Goal: Navigation & Orientation: Understand site structure

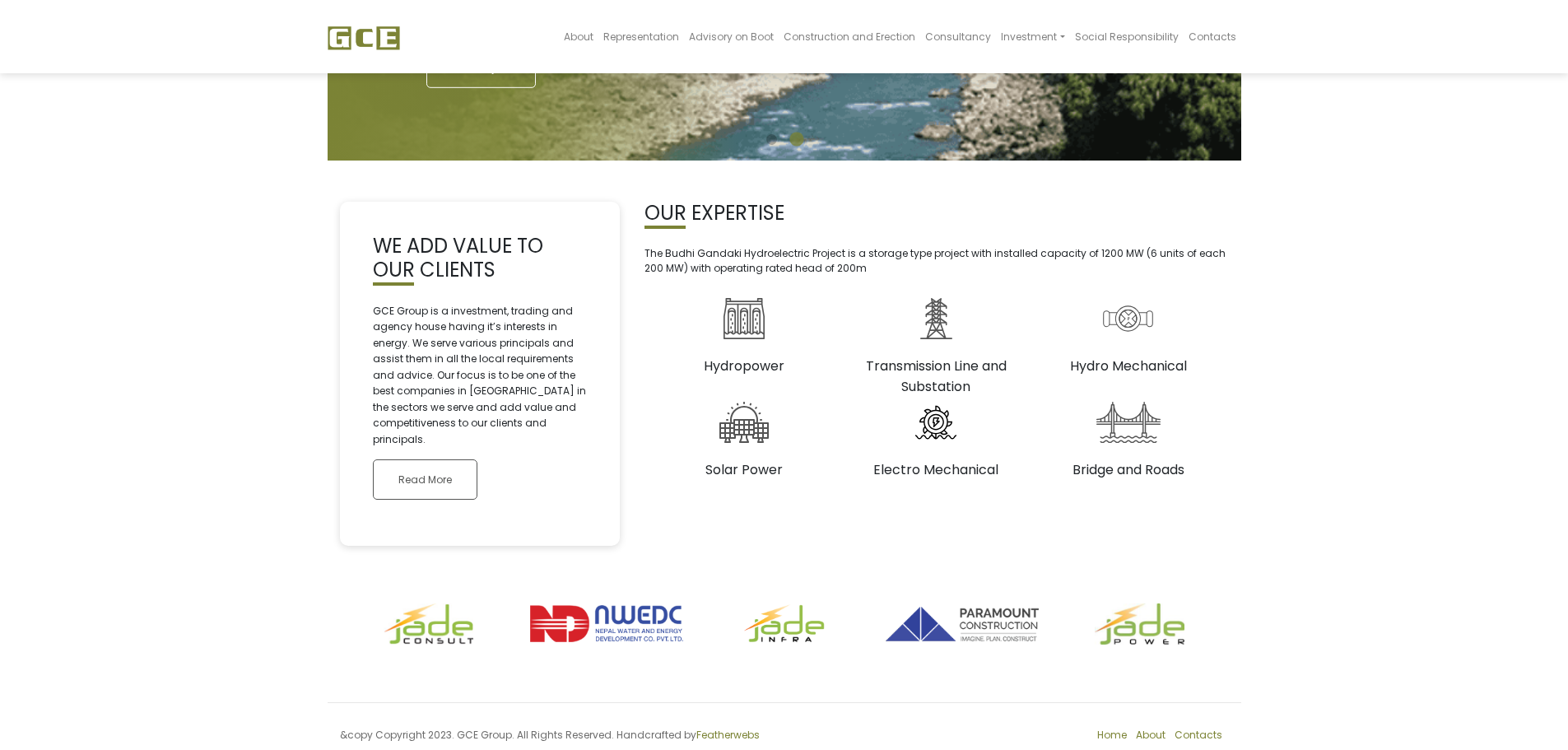
scroll to position [287, 0]
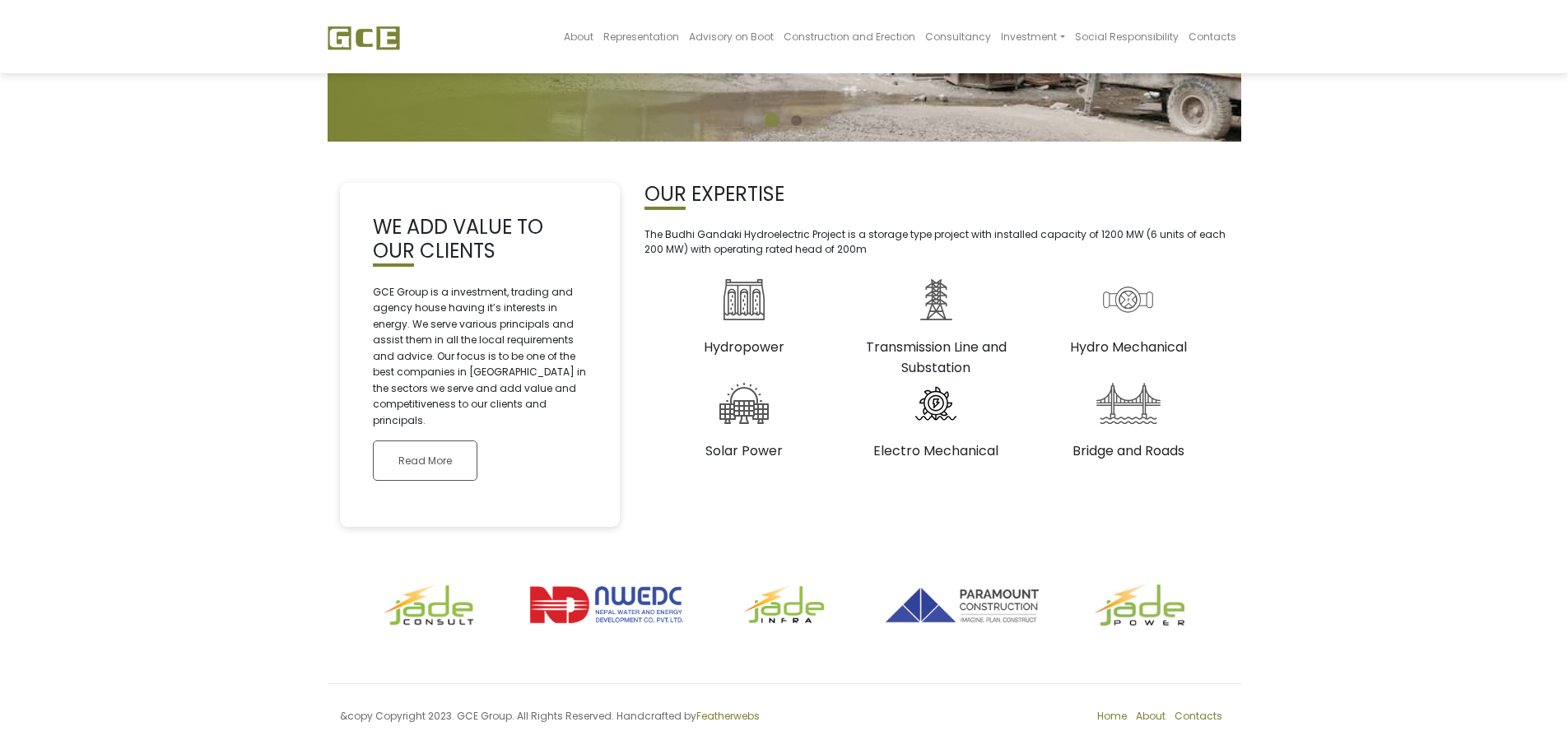
click at [1106, 690] on footer "&copy Copyright 2023. GCE Group. All Rights Reserved. Handcrafted by Featherweb…" at bounding box center [784, 720] width 914 height 75
click at [1106, 708] on link "Home" at bounding box center [1113, 715] width 30 height 14
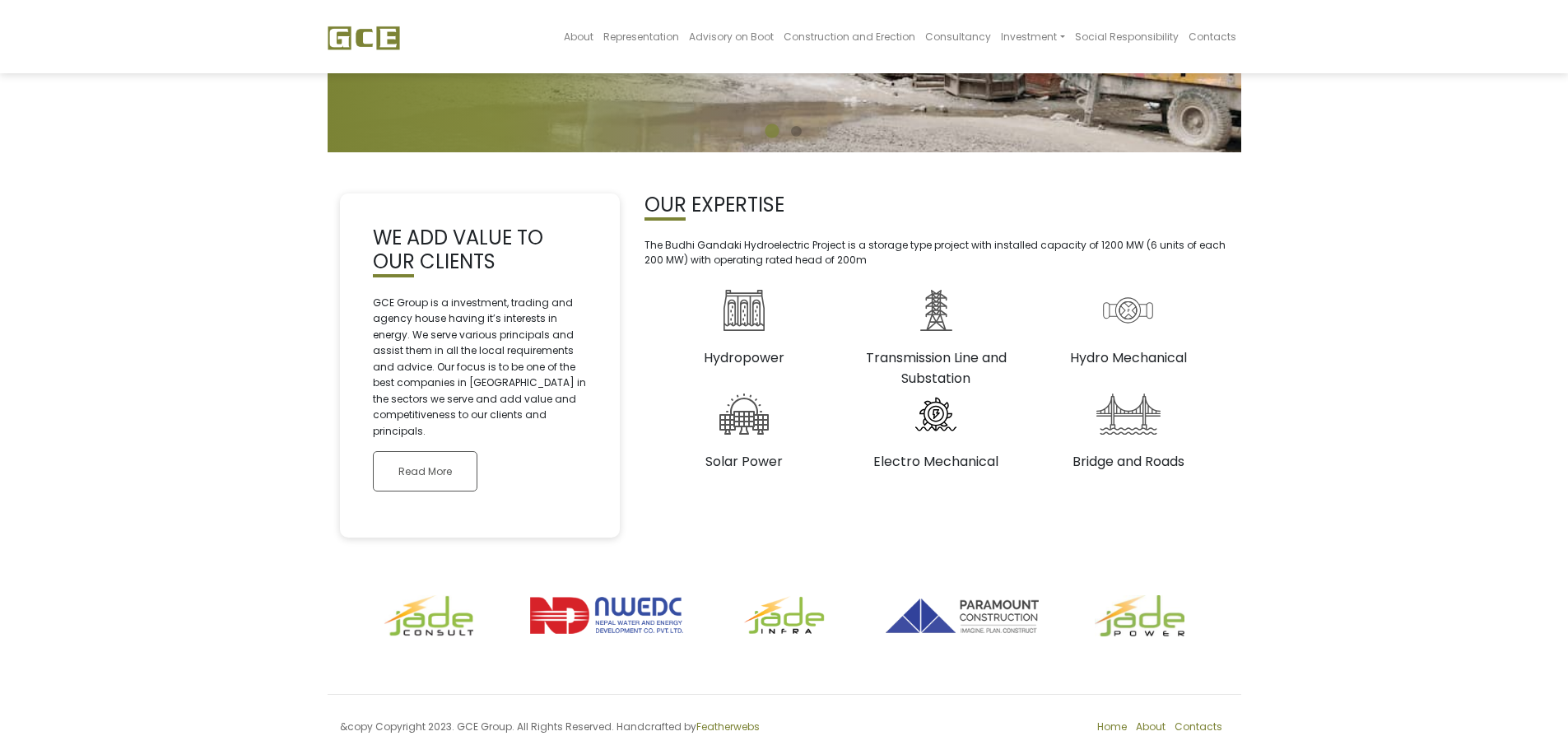
scroll to position [287, 0]
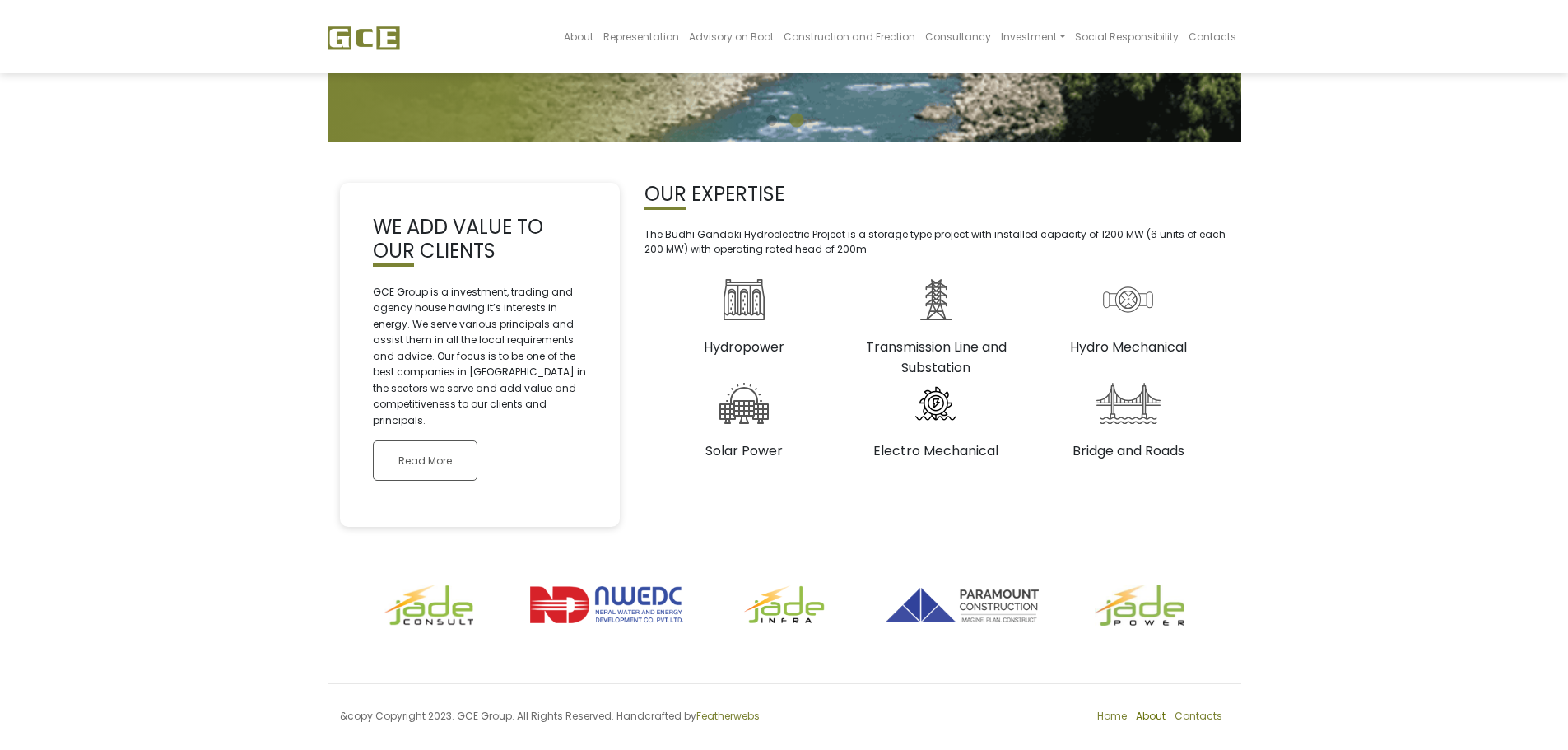
click at [1162, 708] on link "About" at bounding box center [1151, 715] width 30 height 14
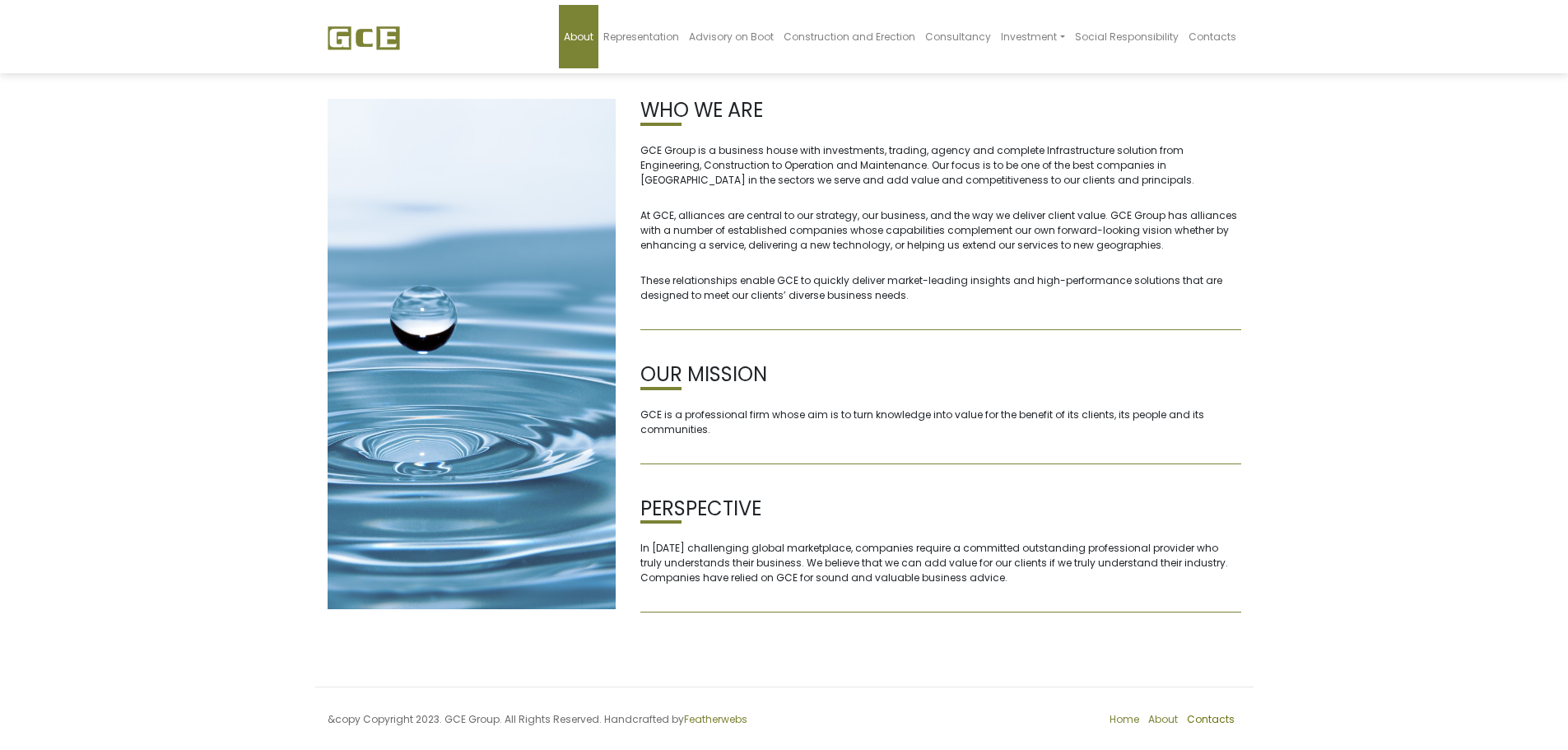
click at [1210, 720] on link "Contacts" at bounding box center [1211, 719] width 48 height 14
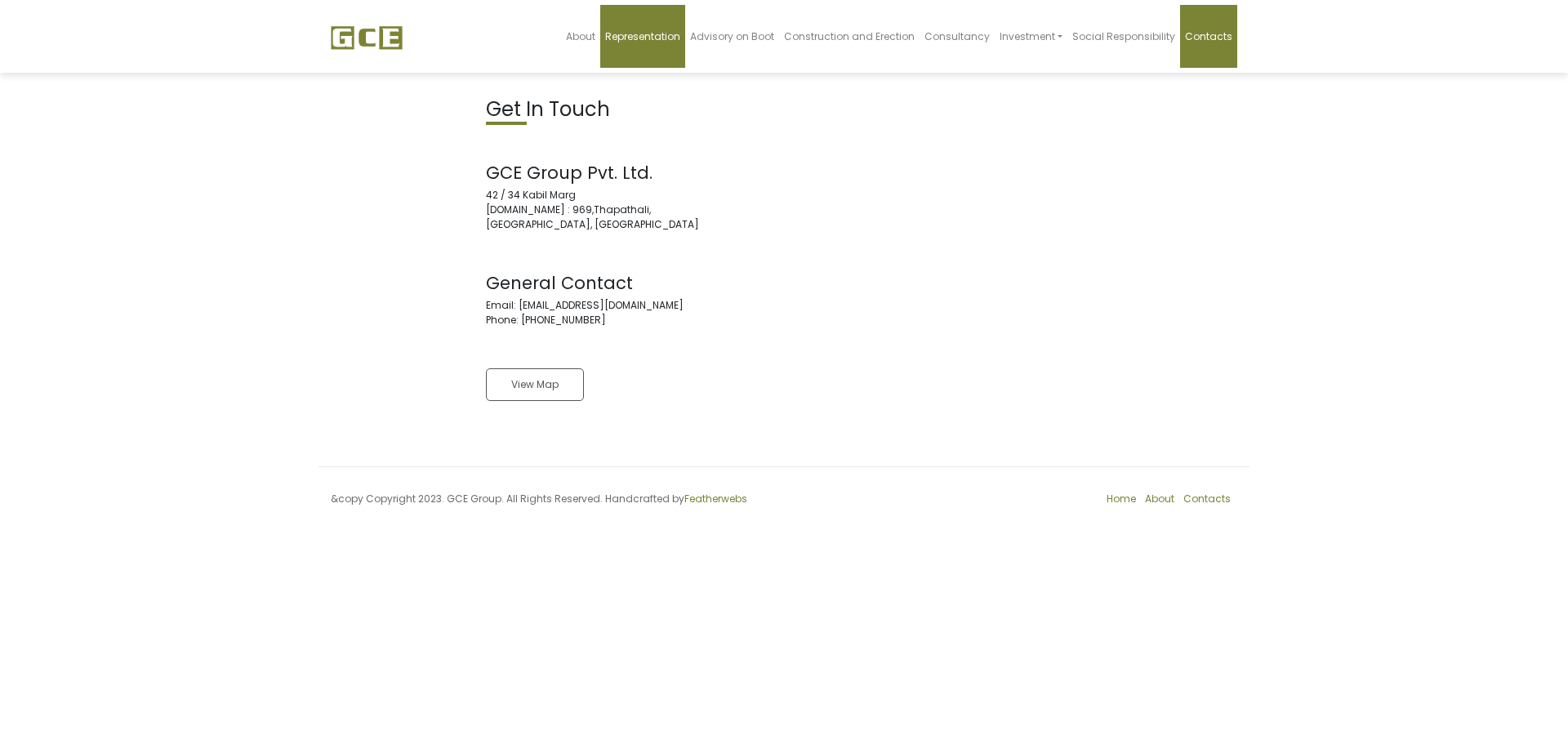
click at [670, 46] on link "Representation" at bounding box center [642, 37] width 85 height 63
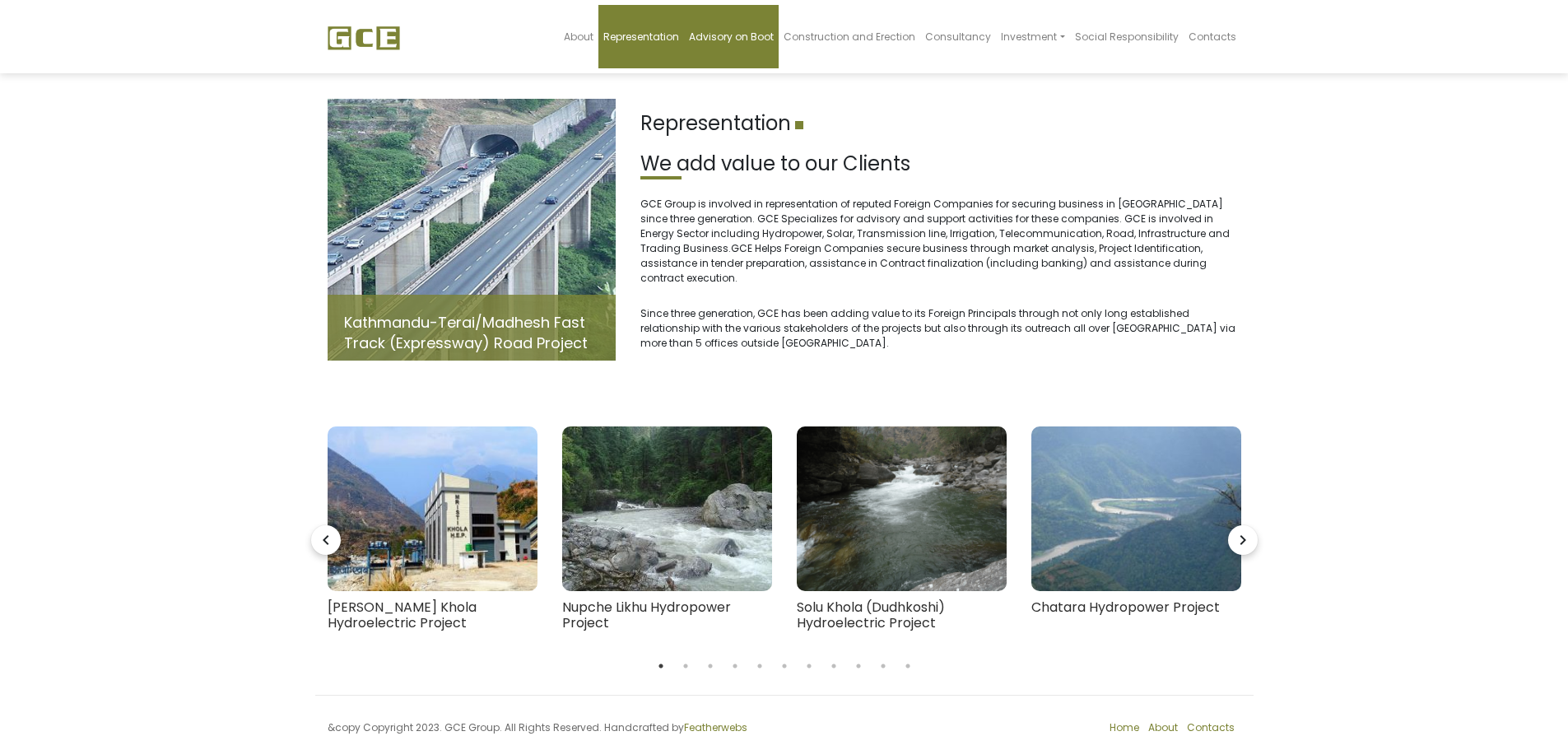
click at [724, 43] on span "Advisory on Boot" at bounding box center [731, 37] width 85 height 14
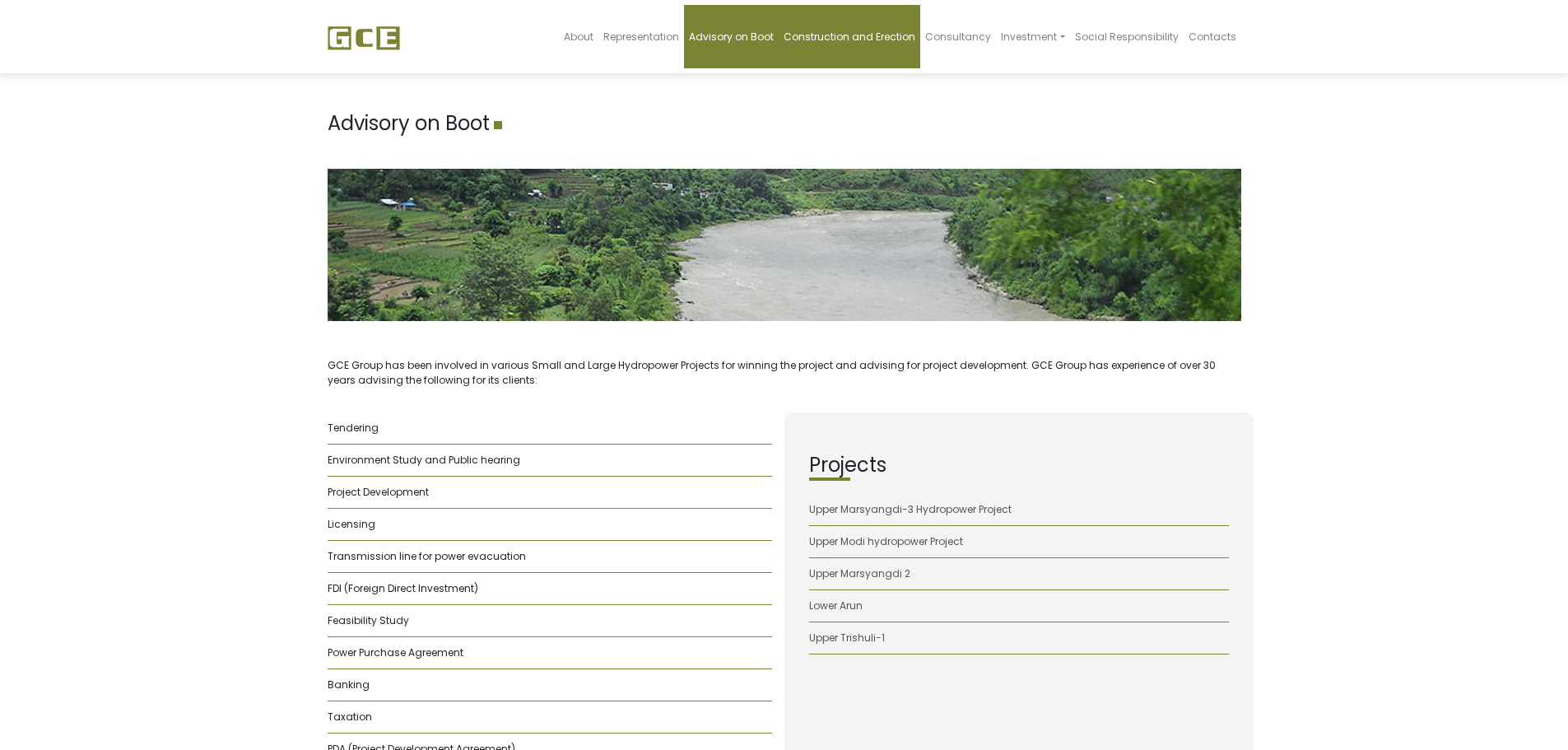
click at [859, 41] on span "Construction and Erection" at bounding box center [850, 37] width 131 height 14
